Goal: Information Seeking & Learning: Learn about a topic

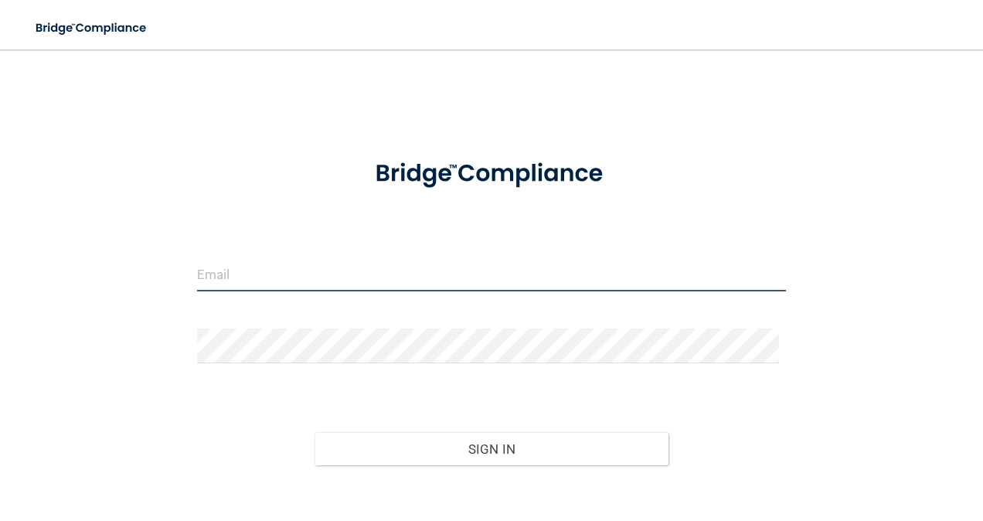
click at [260, 277] on input "email" at bounding box center [491, 273] width 589 height 35
type input "[PERSON_NAME][EMAIL_ADDRESS][PERSON_NAME][DOMAIN_NAME]"
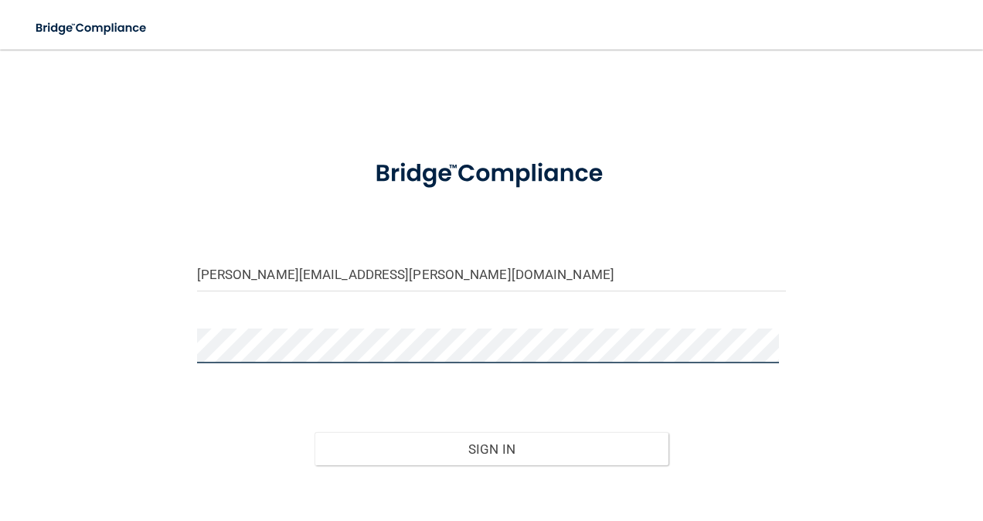
click at [314, 432] on button "Sign In" at bounding box center [491, 449] width 354 height 34
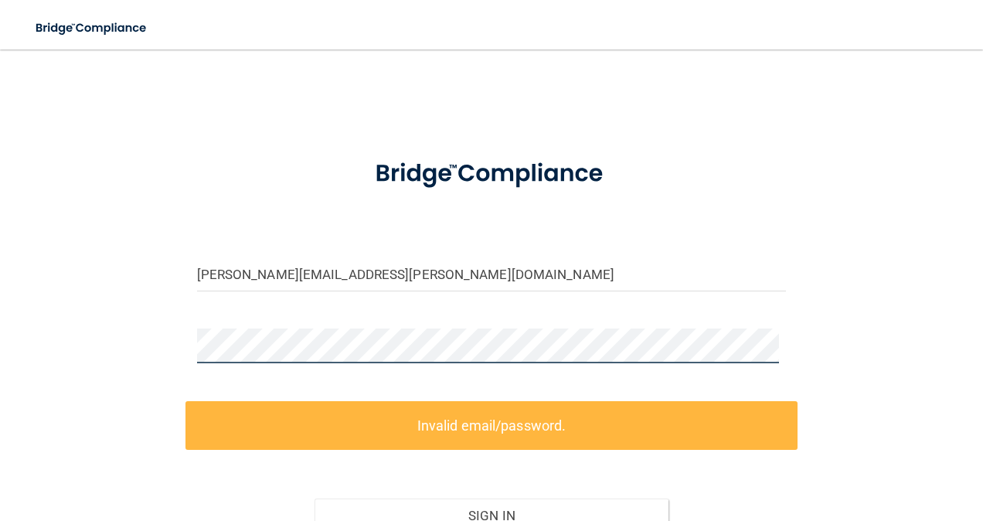
click at [124, 354] on div "[PERSON_NAME][EMAIL_ADDRESS][PERSON_NAME][DOMAIN_NAME] Invalid email/password. …" at bounding box center [491, 337] width 921 height 544
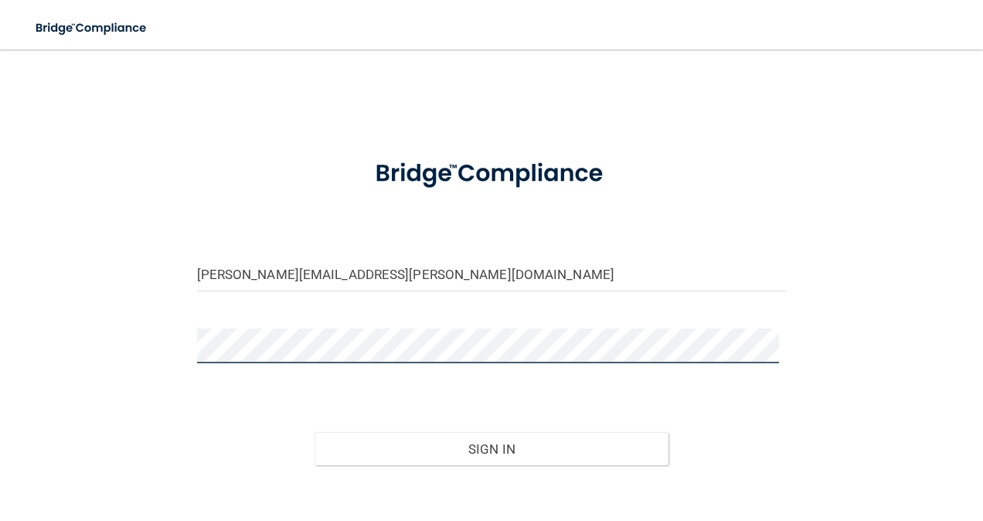
click at [314, 432] on button "Sign In" at bounding box center [491, 449] width 354 height 34
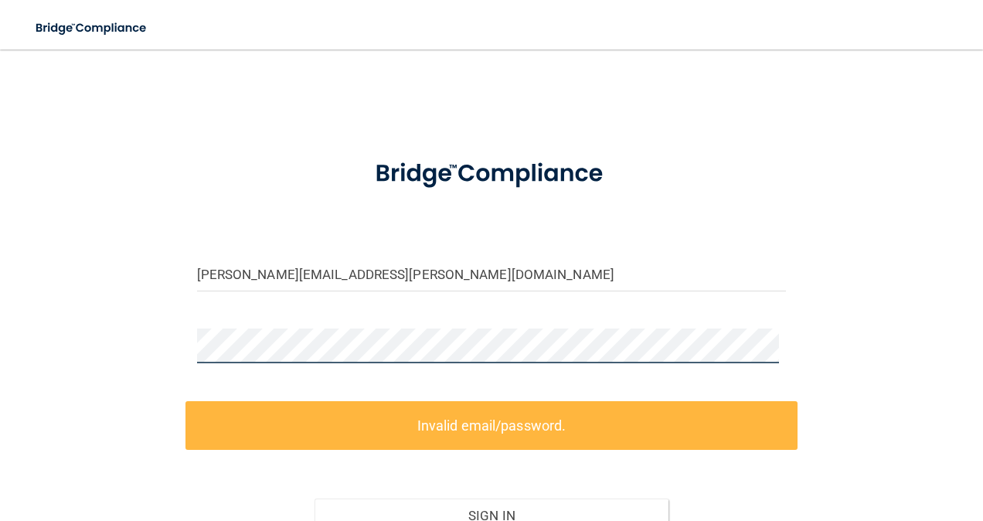
click at [97, 353] on div "[PERSON_NAME][EMAIL_ADDRESS][PERSON_NAME][DOMAIN_NAME] Invalid email/password. …" at bounding box center [491, 337] width 921 height 544
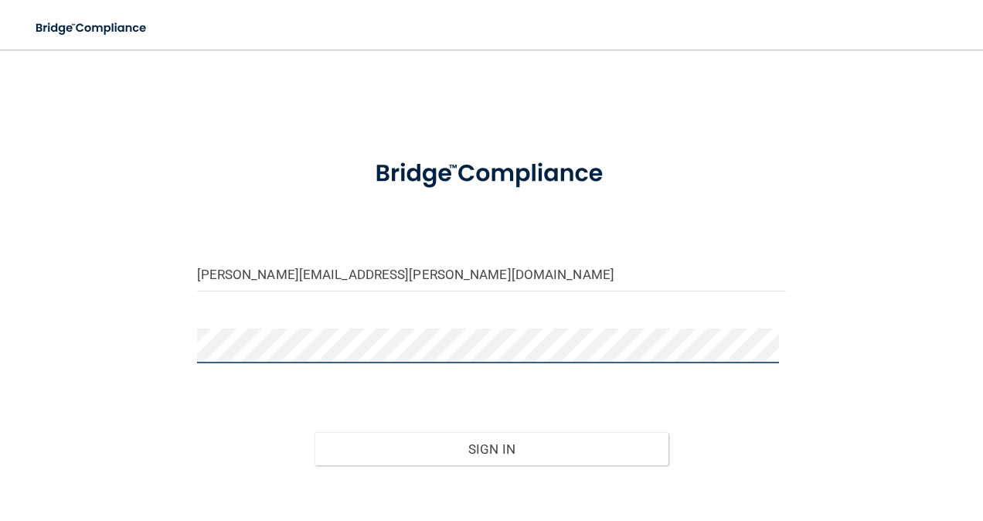
click at [314, 432] on button "Sign In" at bounding box center [491, 449] width 354 height 34
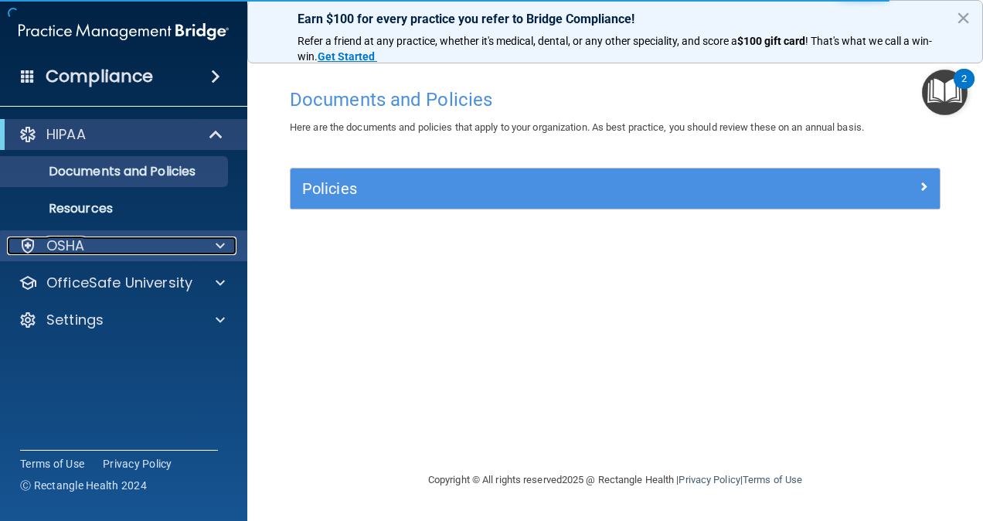
click at [212, 244] on div at bounding box center [218, 245] width 39 height 19
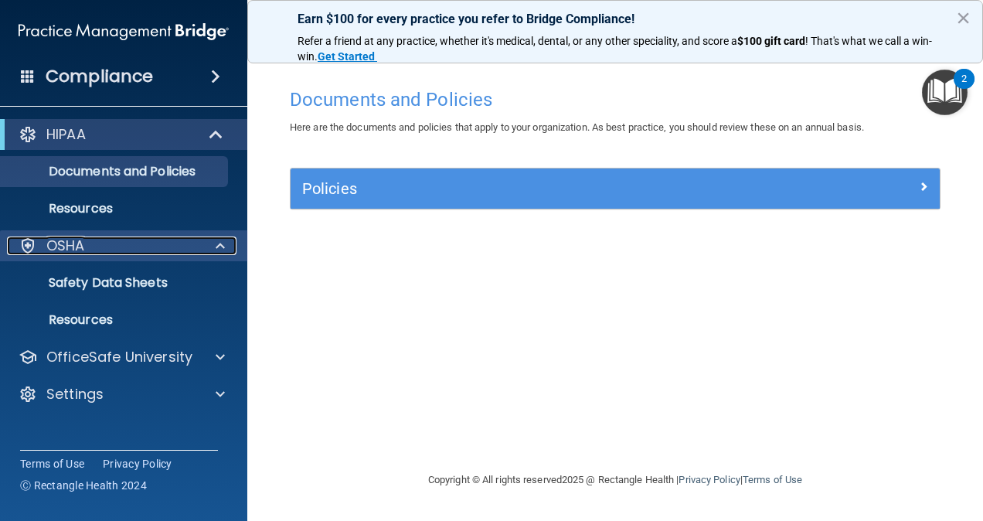
click at [186, 243] on div "OSHA" at bounding box center [103, 245] width 192 height 19
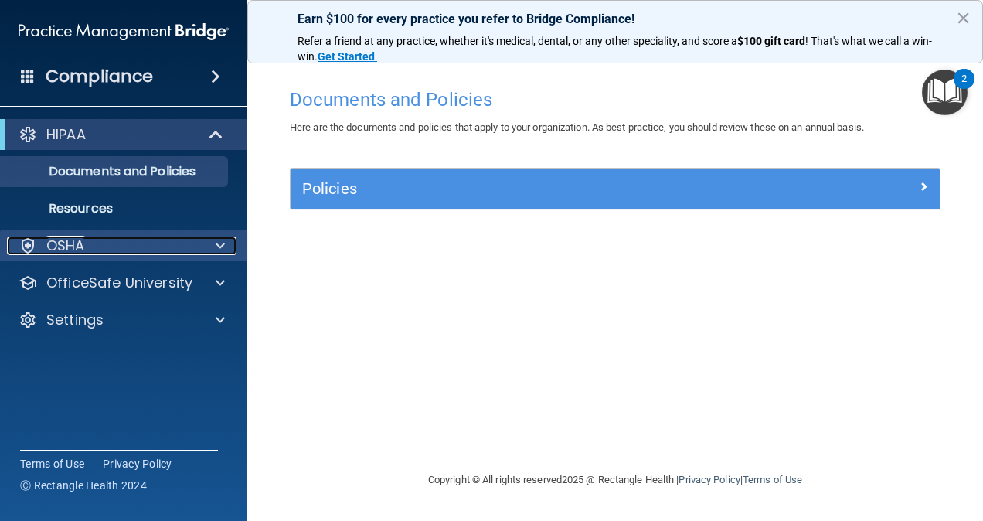
click at [186, 243] on div "OSHA" at bounding box center [103, 245] width 192 height 19
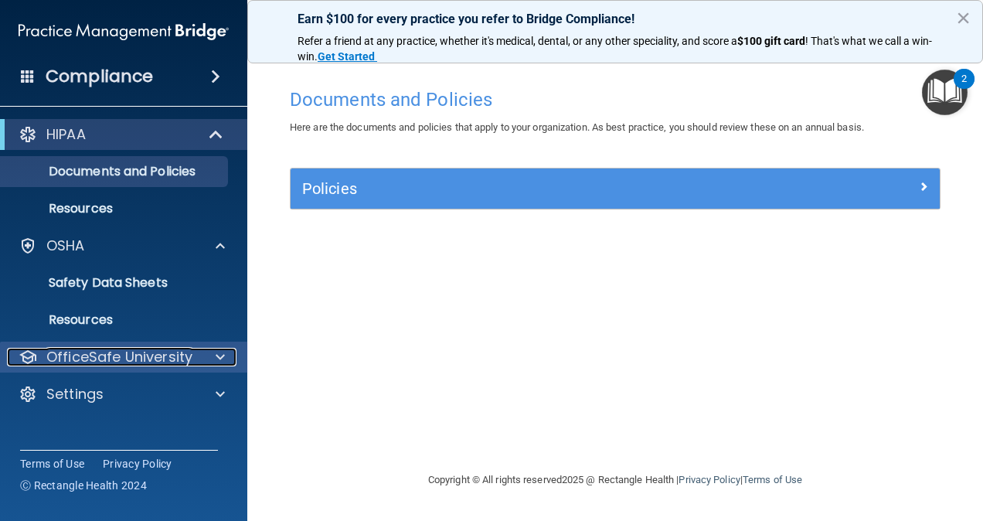
click at [148, 355] on p "OfficeSafe University" at bounding box center [119, 357] width 146 height 19
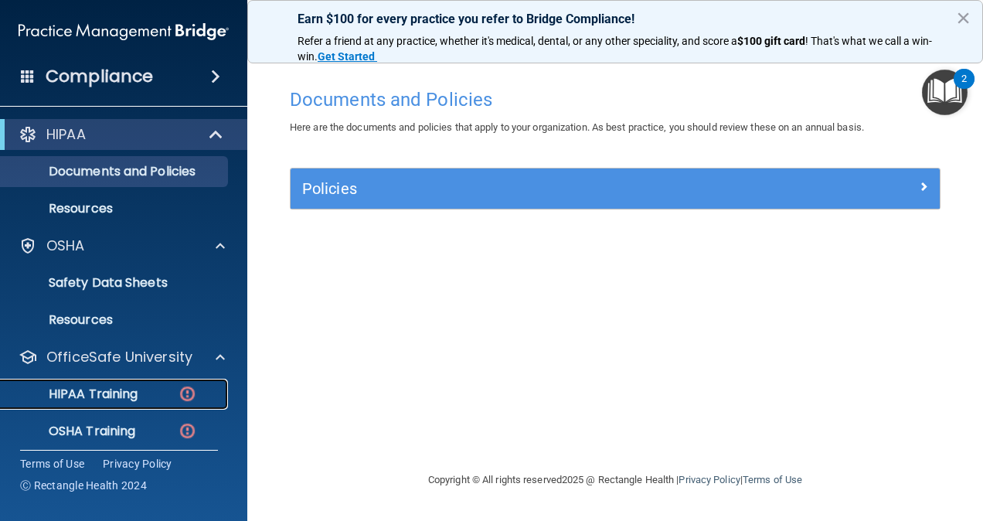
click at [87, 388] on p "HIPAA Training" at bounding box center [73, 393] width 127 height 15
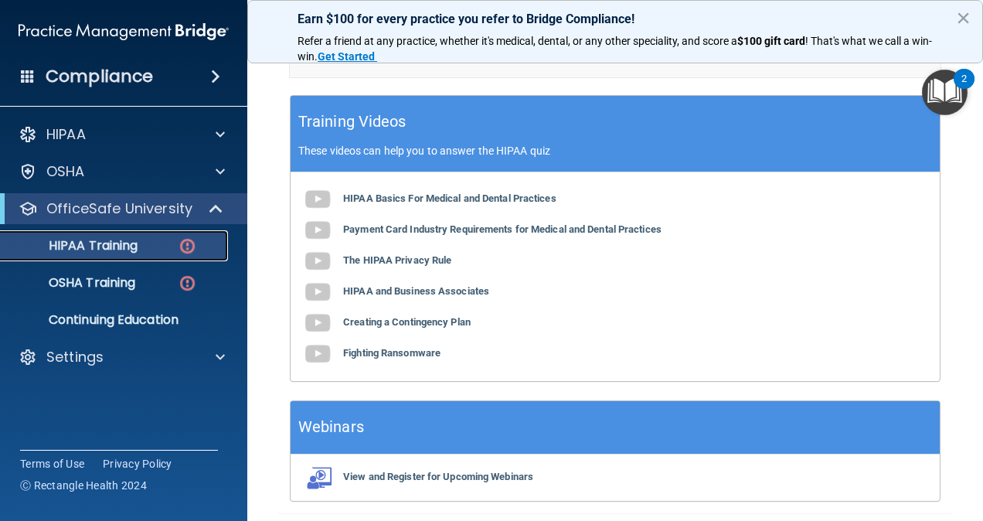
scroll to position [661, 0]
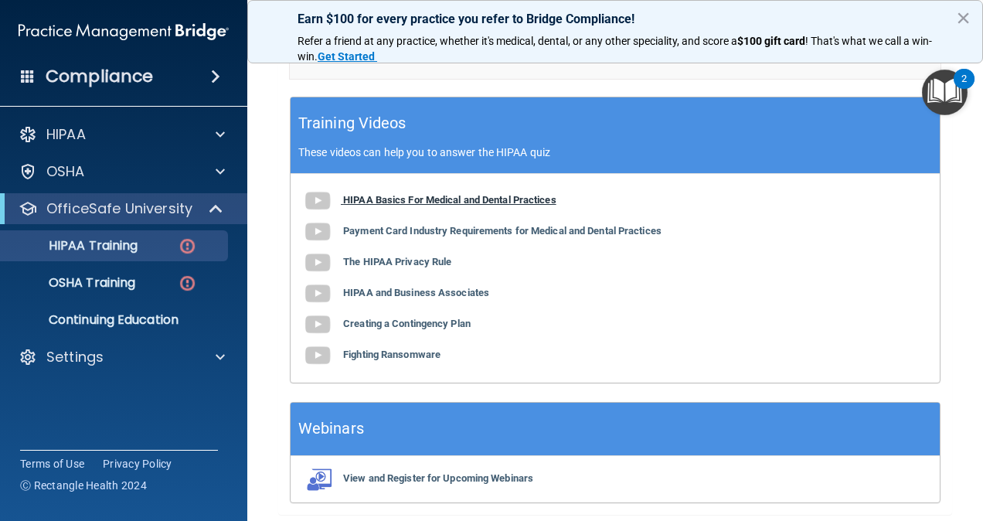
click at [484, 196] on b "HIPAA Basics For Medical and Dental Practices" at bounding box center [449, 200] width 213 height 12
